Goal: Check status: Check status

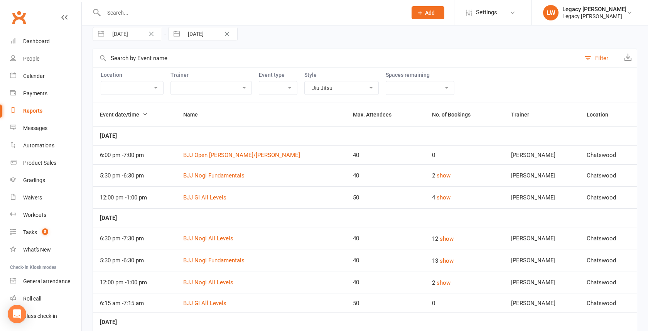
click at [337, 88] on select "Boxing Jiu Jitsu Kids Jiu Jitsu Kids MMA Kids Muay Thai MMA Muay Thai Trial Cla…" at bounding box center [342, 87] width 74 height 13
select select "2949"
click at [305, 81] on select "Boxing Jiu Jitsu Kids Jiu Jitsu Kids MMA Kids Muay Thai MMA Muay Thai Trial Cla…" at bounding box center [342, 87] width 74 height 13
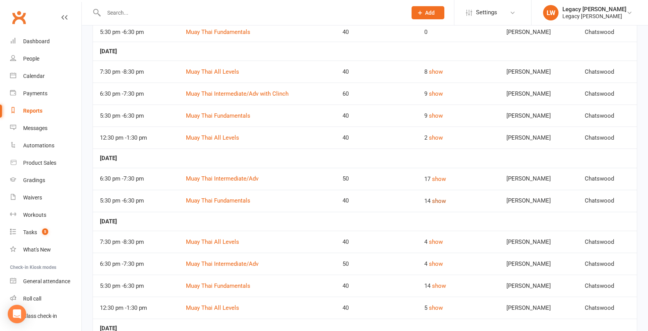
scroll to position [35, 0]
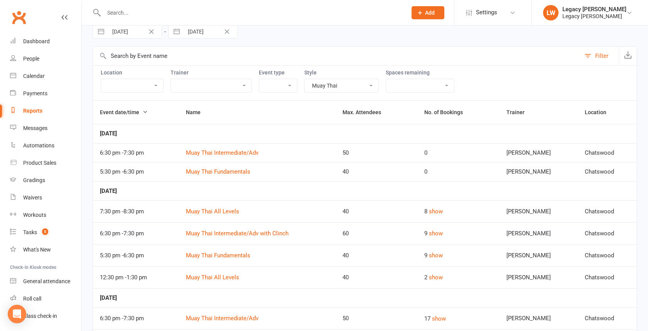
click at [142, 32] on input "[DATE]" at bounding box center [135, 31] width 54 height 13
select select "6"
select select "2025"
select select "7"
select select "2025"
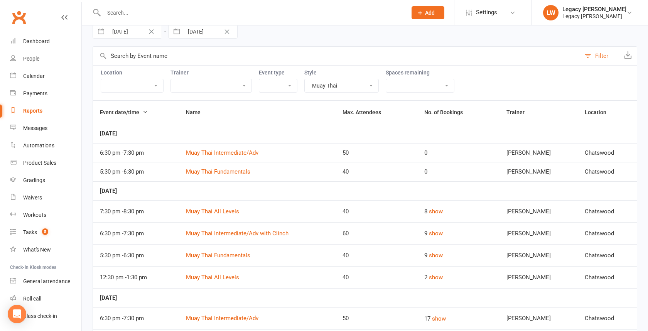
select select "8"
select select "2025"
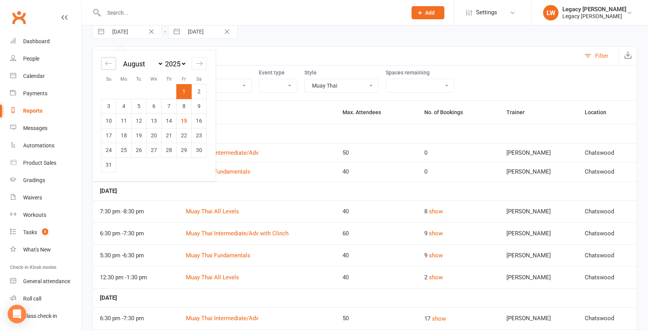
click at [107, 66] on icon "Move backward to switch to the previous month." at bounding box center [108, 63] width 7 height 7
select select "5"
select select "2025"
click at [134, 90] on td "1" at bounding box center [139, 91] width 15 height 15
type input "[DATE]"
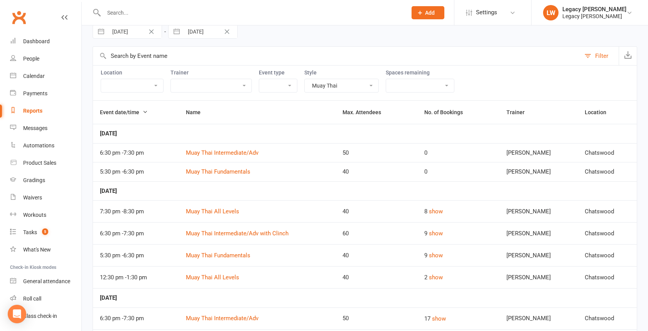
select select "6"
select select "2025"
select select "7"
select select "2025"
select select "8"
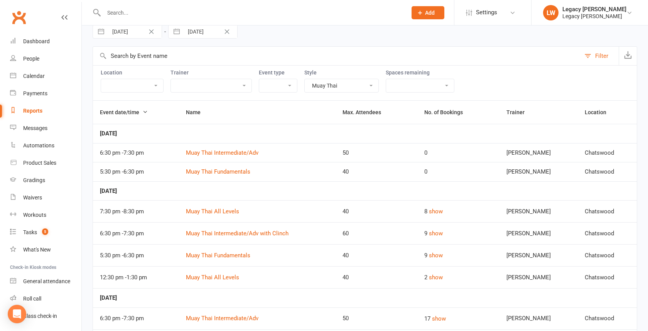
select select "2025"
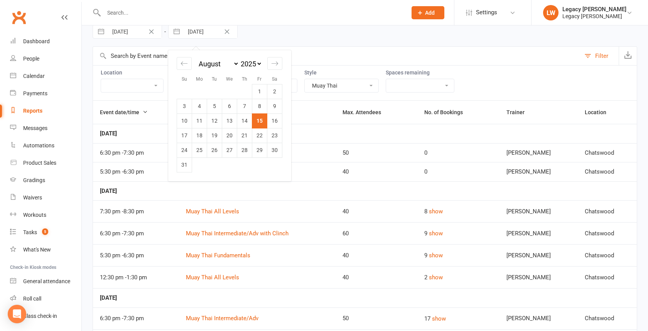
click at [206, 31] on input "[DATE]" at bounding box center [211, 31] width 54 height 13
click at [184, 60] on icon "Move backward to switch to the previous month." at bounding box center [184, 63] width 7 height 7
select select "5"
select select "2025"
click at [245, 145] on td "31" at bounding box center [244, 150] width 15 height 15
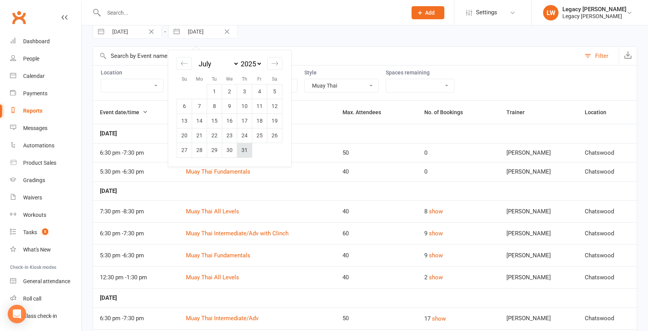
type input "[DATE]"
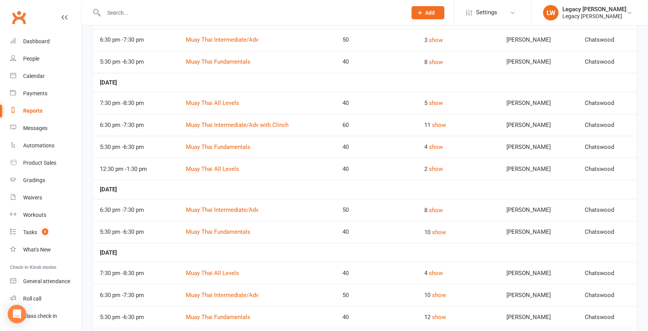
scroll to position [2041, 0]
